Goal: Check status: Check status

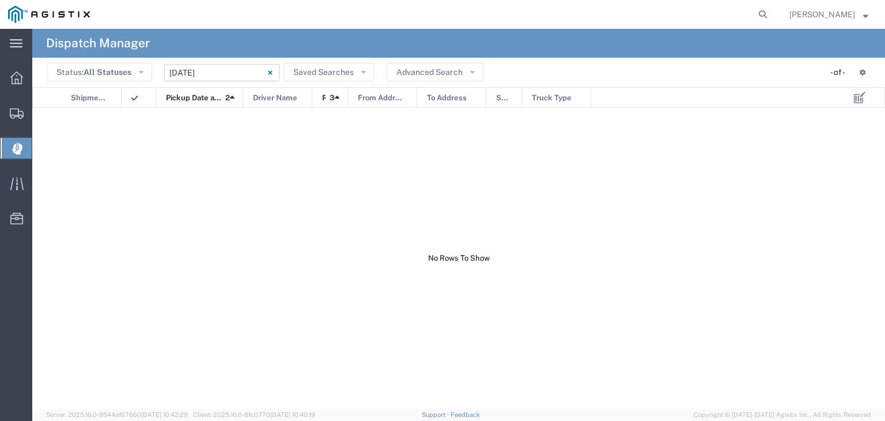
click at [238, 74] on input "[DATE] - [DATE]" at bounding box center [221, 72] width 115 height 17
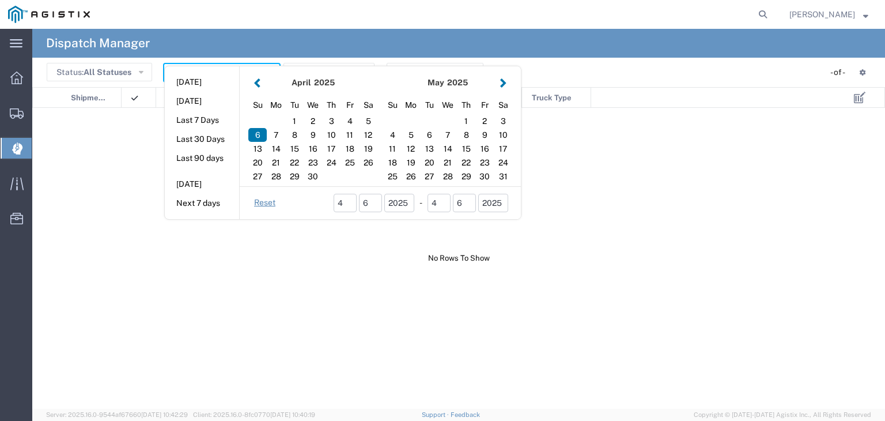
click at [501, 82] on button "button" at bounding box center [503, 83] width 12 height 16
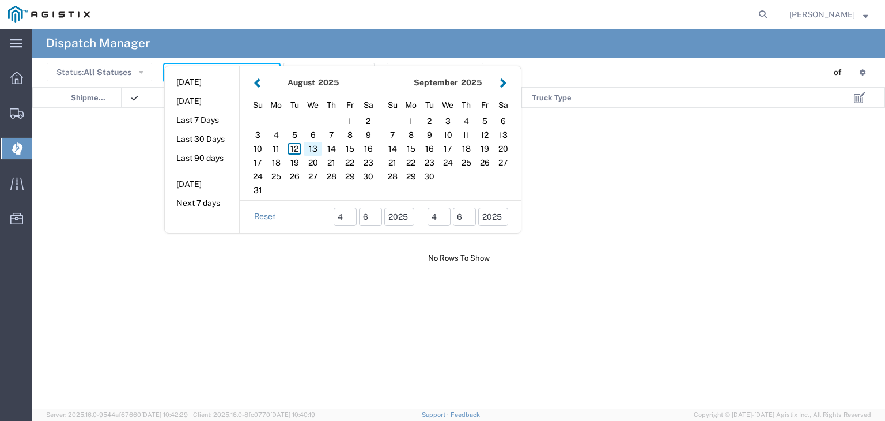
click at [310, 146] on div "13" at bounding box center [313, 149] width 18 height 14
type input "[DATE]"
type input "[DATE] - [DATE]"
